Goal: Task Accomplishment & Management: Use online tool/utility

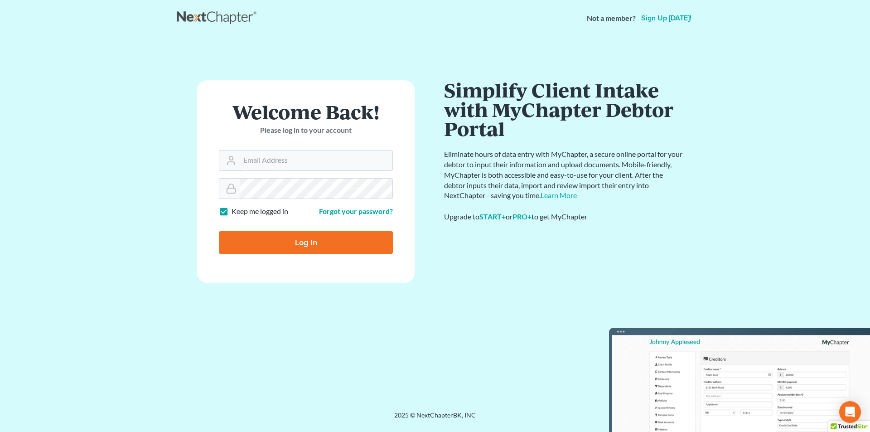
type input "[EMAIL_ADDRESS][DOMAIN_NAME]"
click at [247, 235] on input "Log In" at bounding box center [306, 242] width 174 height 23
type input "Thinking..."
